Goal: Task Accomplishment & Management: Manage account settings

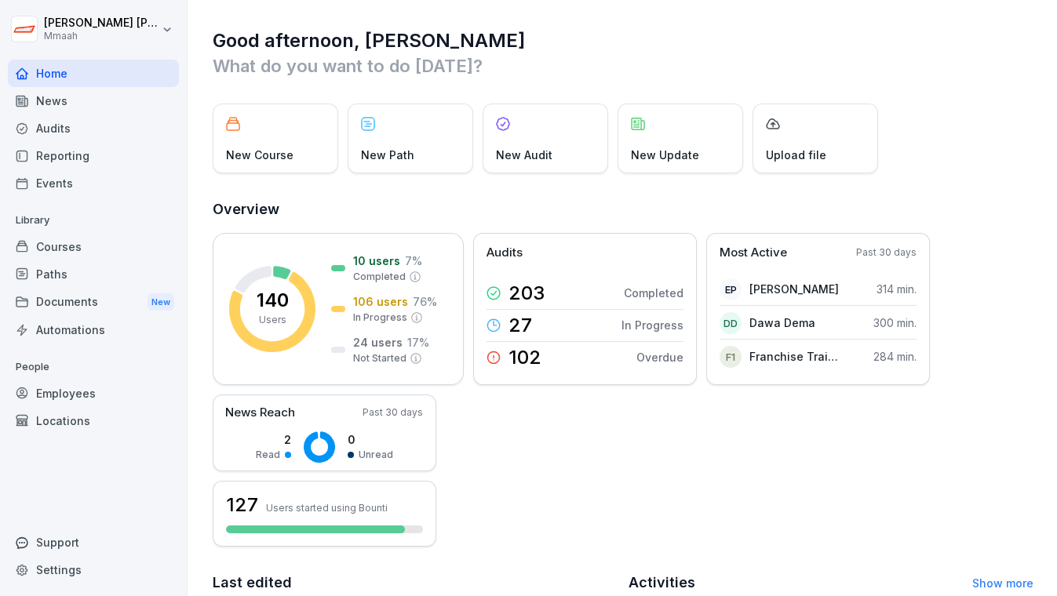
click at [68, 125] on div "Audits" at bounding box center [93, 128] width 171 height 27
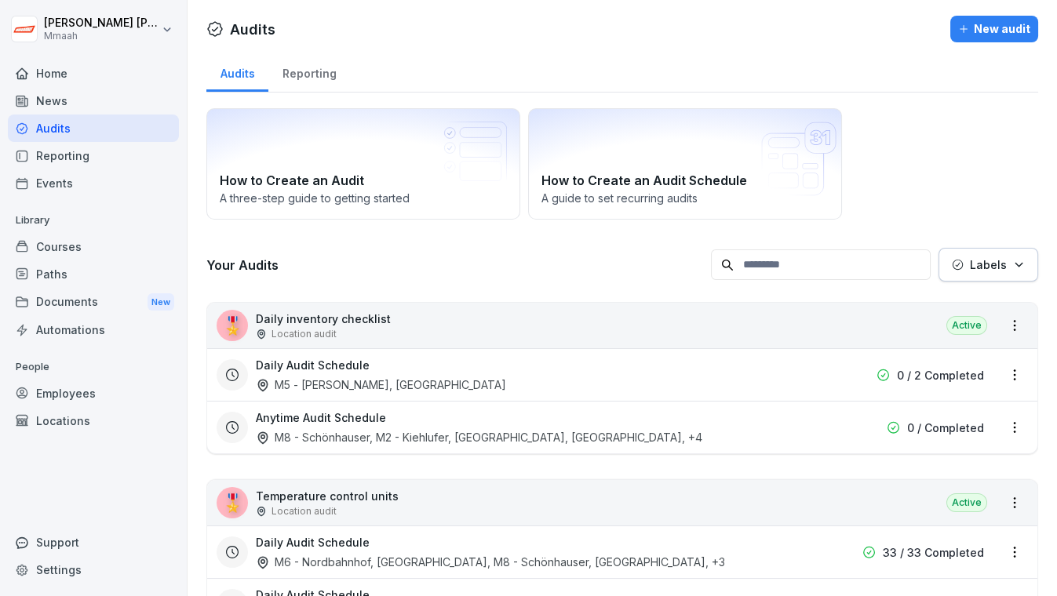
click at [69, 387] on div "Employees" at bounding box center [93, 393] width 171 height 27
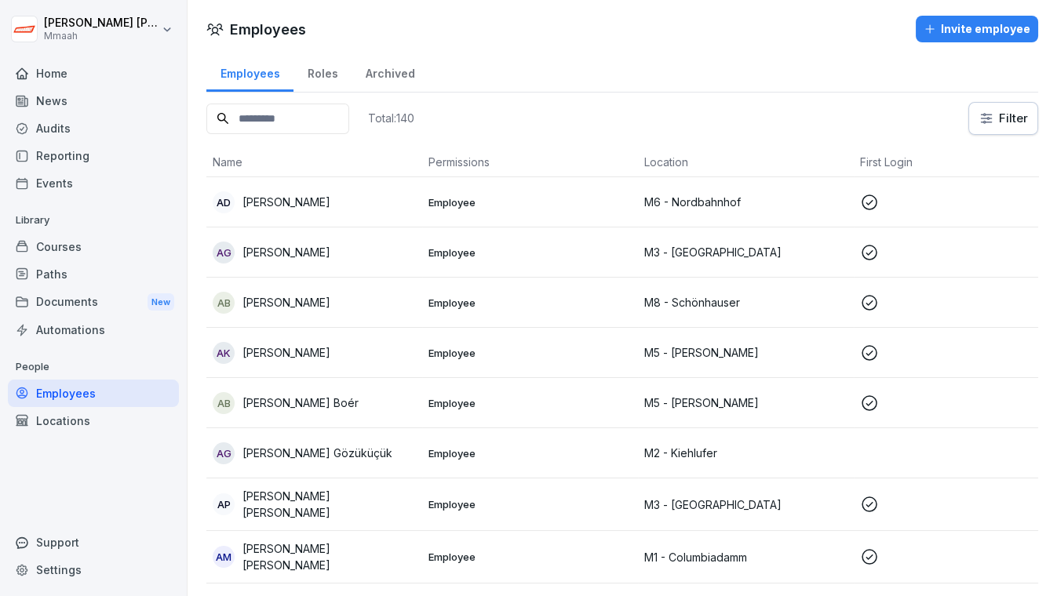
click at [349, 122] on input at bounding box center [277, 119] width 143 height 31
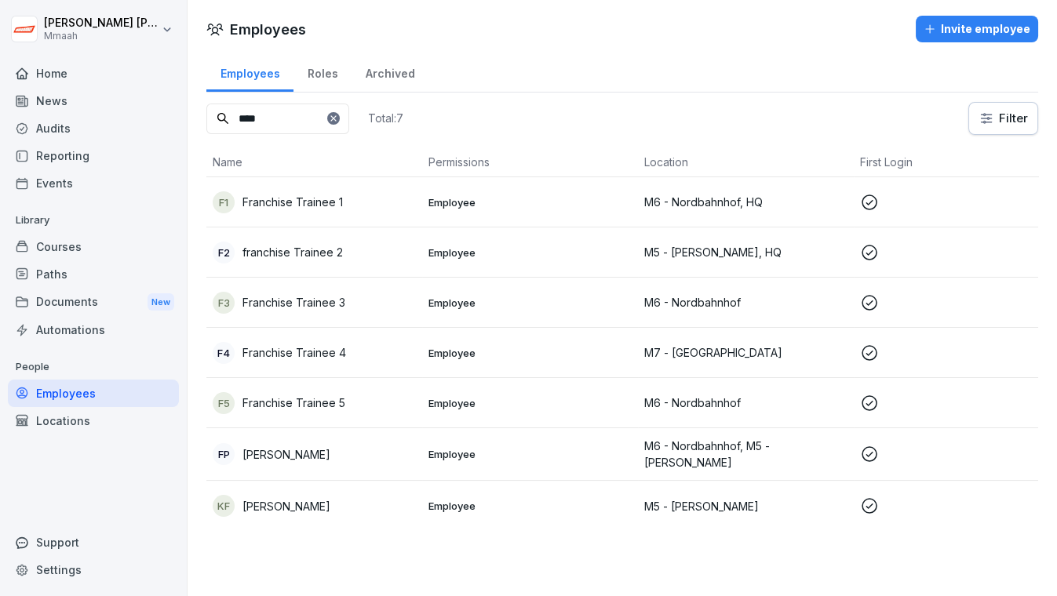
type input "****"
click at [393, 389] on td "F5 Franchise Trainee 5" at bounding box center [314, 403] width 216 height 50
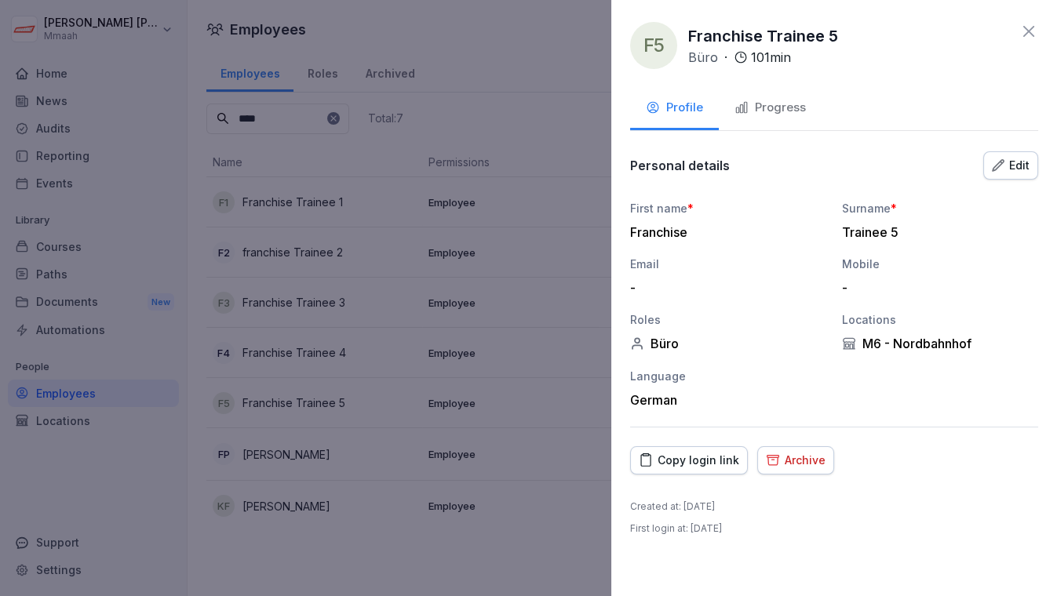
click at [1006, 175] on button "Edit" at bounding box center [1010, 165] width 55 height 28
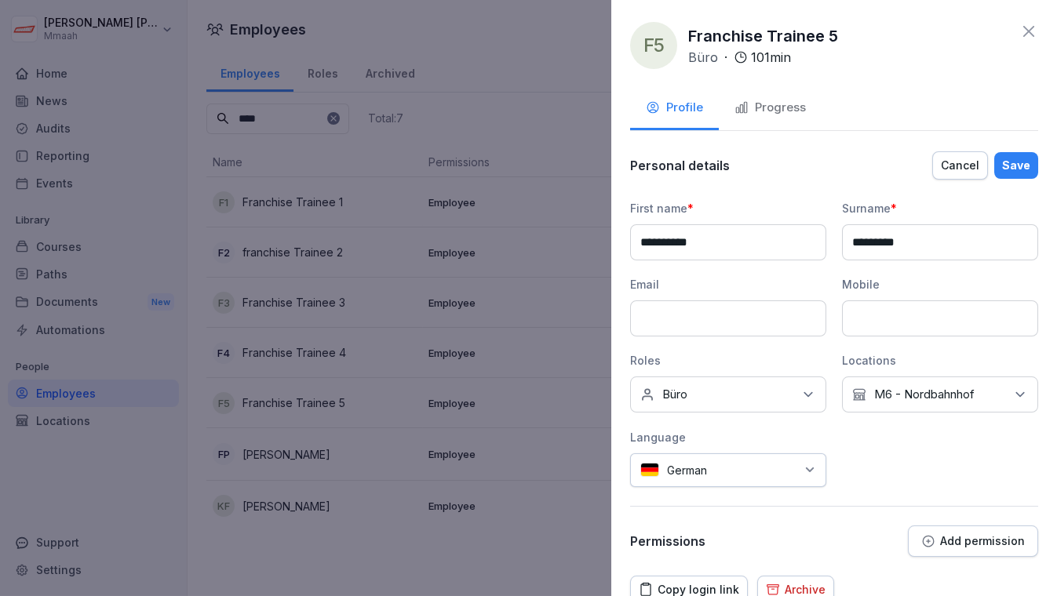
click at [1012, 389] on icon at bounding box center [1020, 395] width 16 height 16
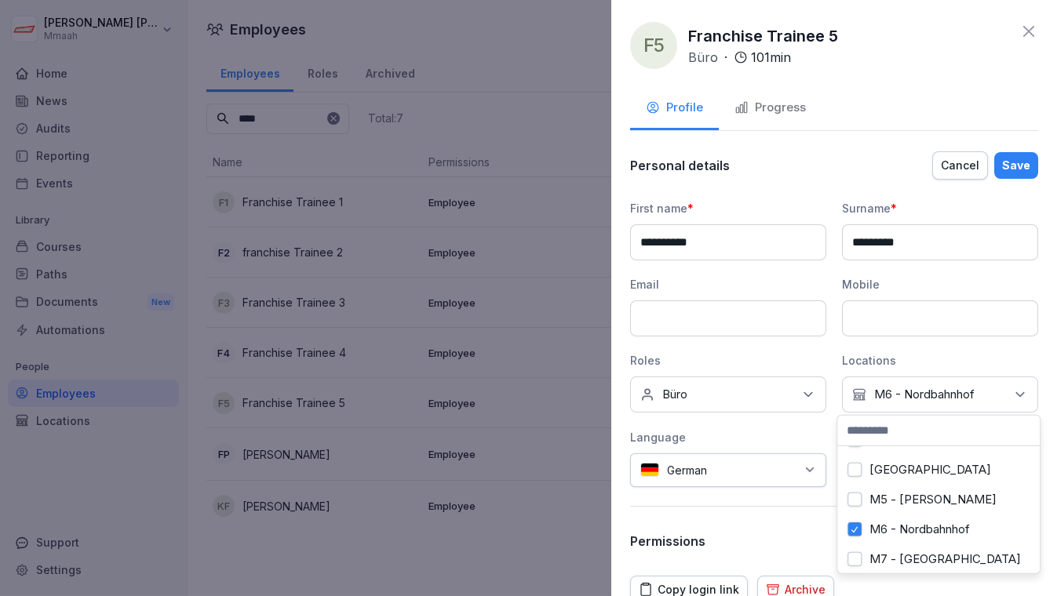
scroll to position [142, 0]
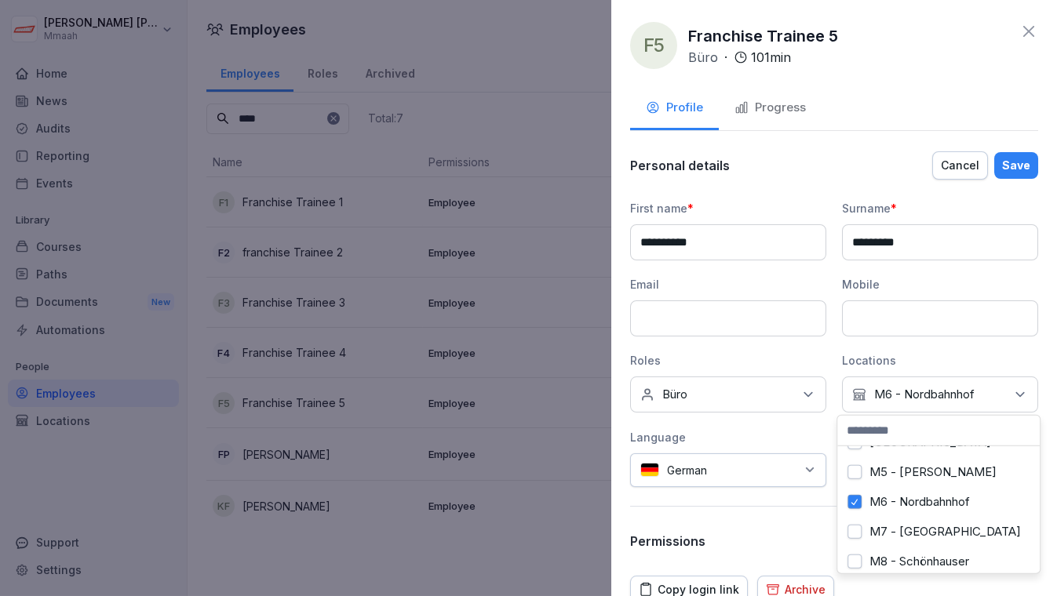
click at [860, 531] on button "M7 - [GEOGRAPHIC_DATA]" at bounding box center [854, 532] width 14 height 14
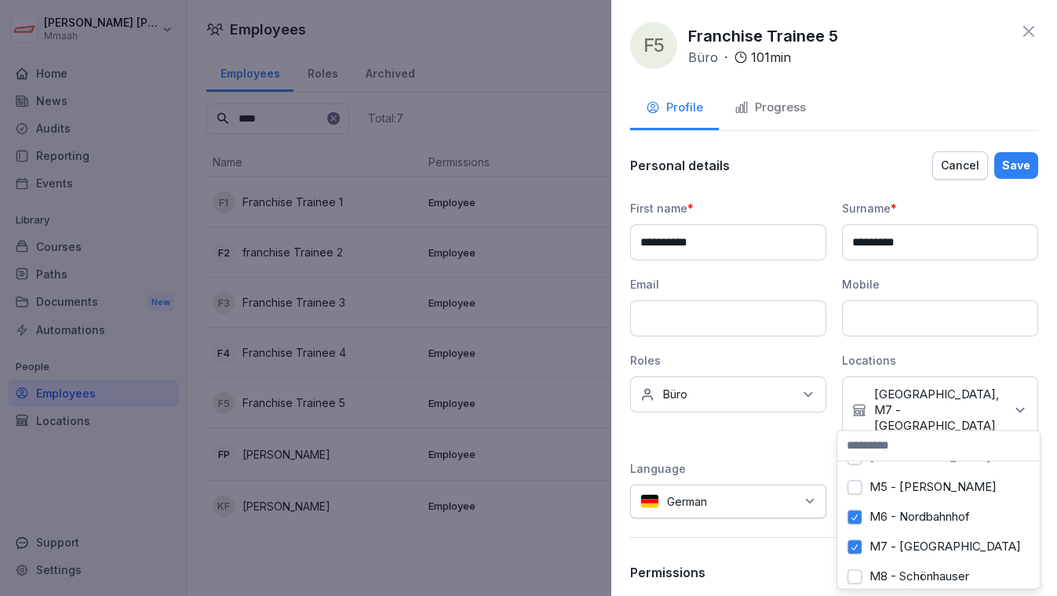
click at [858, 520] on button "M6 - Nordbahnhof" at bounding box center [854, 517] width 14 height 14
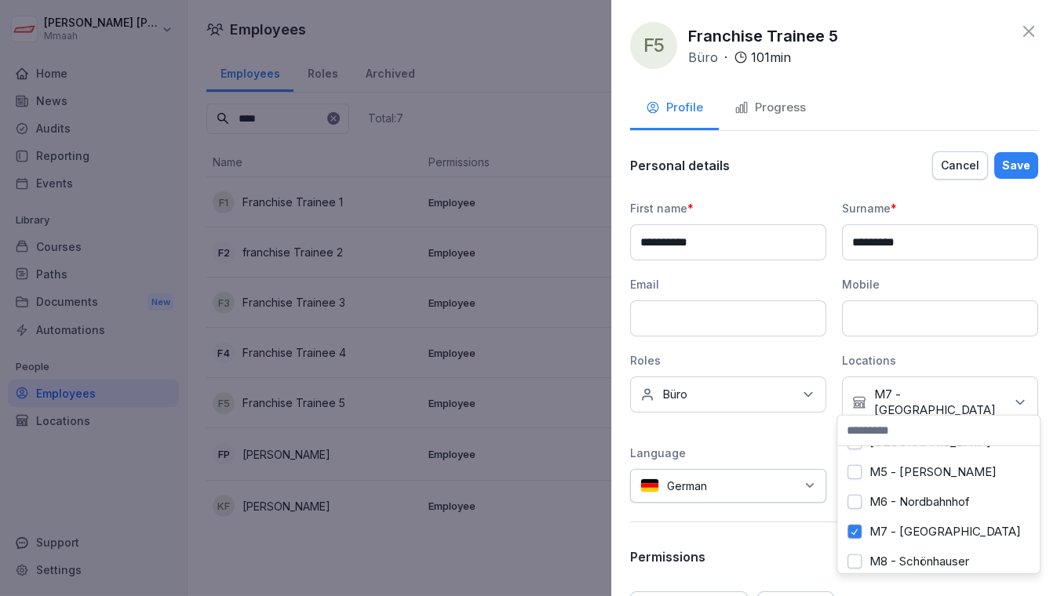
click at [1007, 162] on div "Save" at bounding box center [1016, 165] width 28 height 17
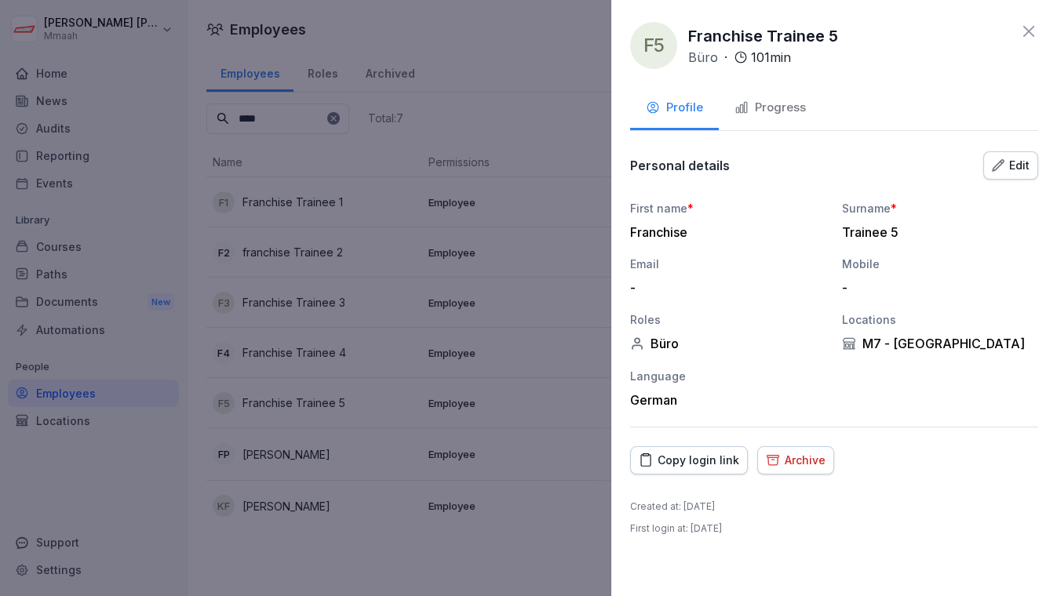
click at [767, 123] on button "Progress" at bounding box center [770, 109] width 103 height 42
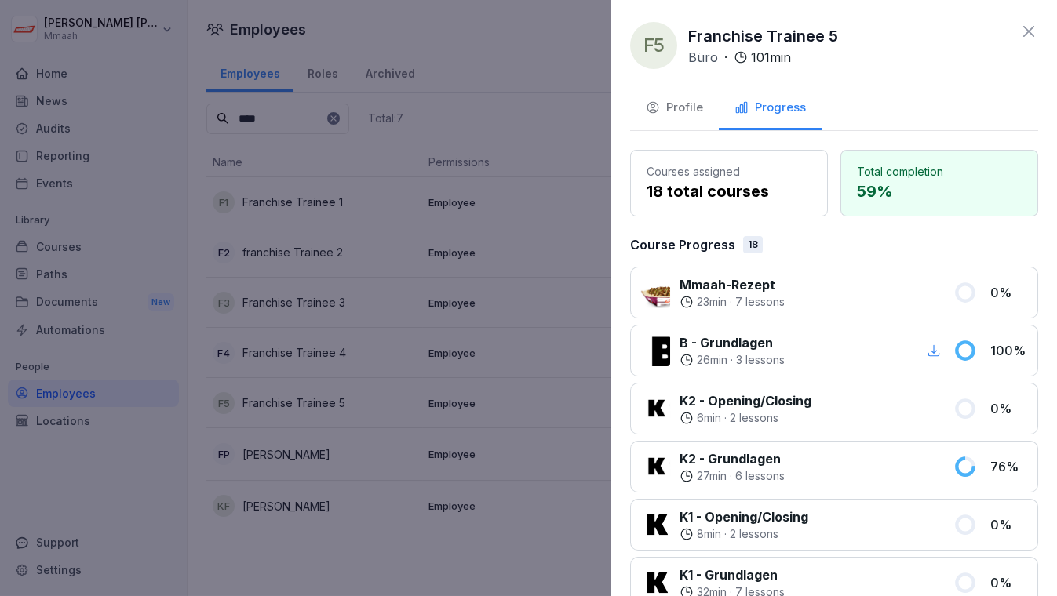
click at [841, 96] on div "Profile Progress" at bounding box center [834, 109] width 408 height 43
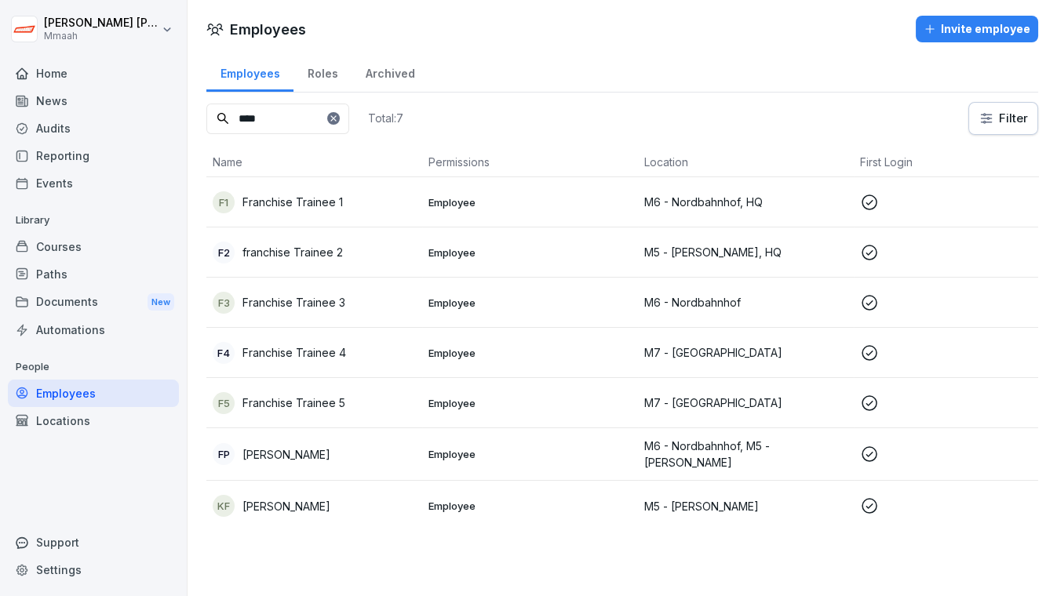
click at [326, 359] on p "Franchise Trainee 4" at bounding box center [294, 352] width 104 height 16
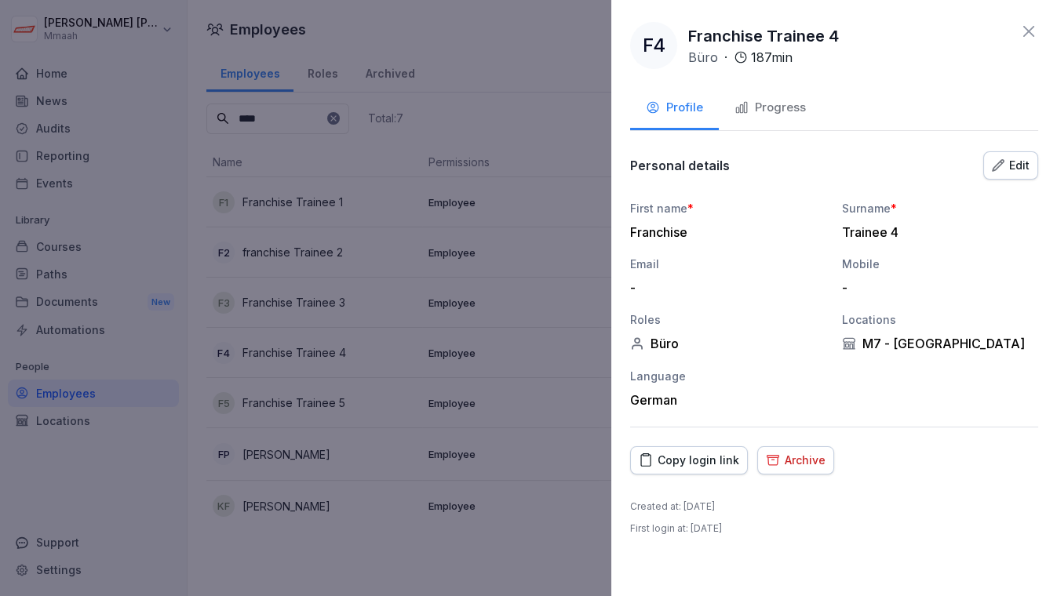
click at [778, 123] on button "Progress" at bounding box center [770, 109] width 103 height 42
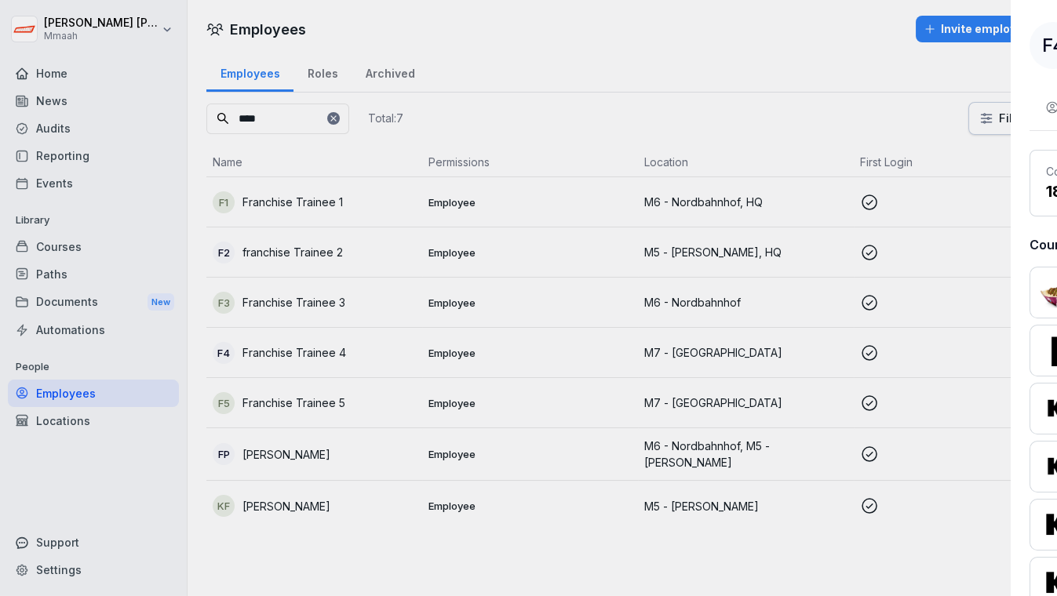
click at [299, 349] on div at bounding box center [528, 298] width 1057 height 596
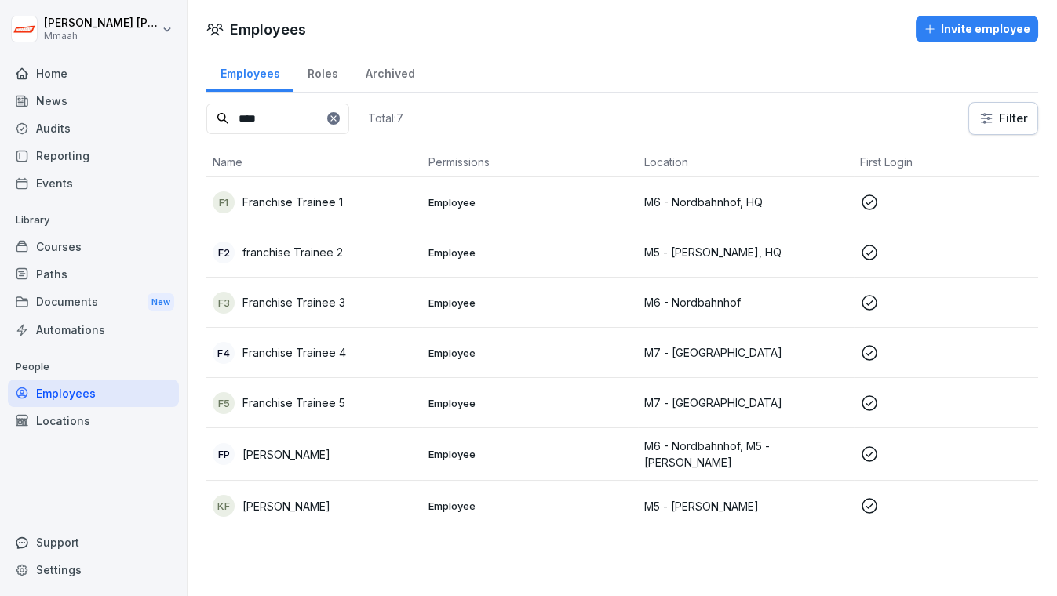
click at [300, 305] on p "Franchise Trainee 3" at bounding box center [293, 302] width 103 height 16
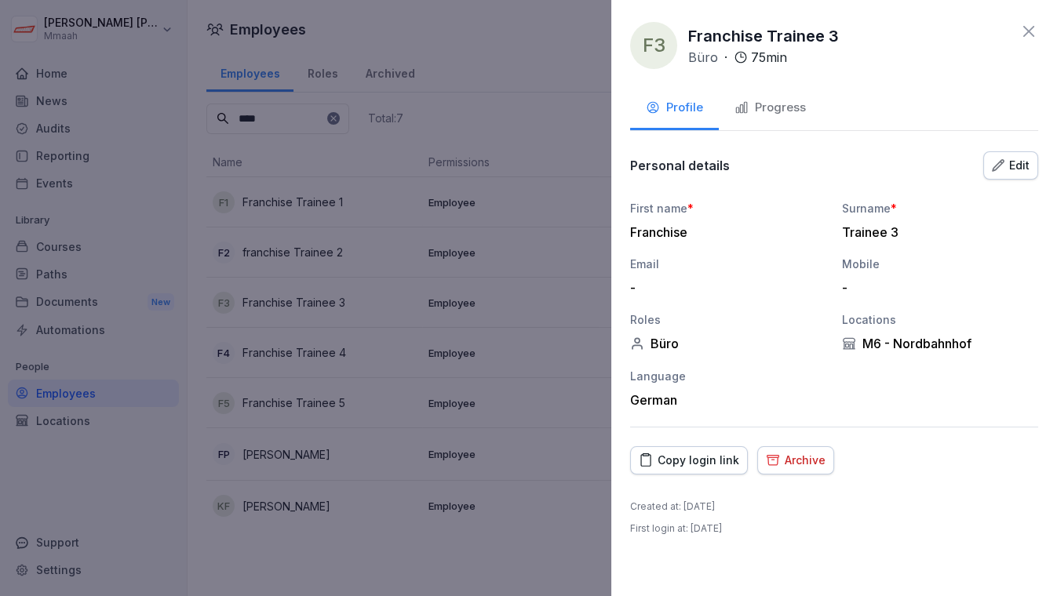
click at [781, 107] on div "Progress" at bounding box center [769, 108] width 71 height 18
